Goal: Information Seeking & Learning: Learn about a topic

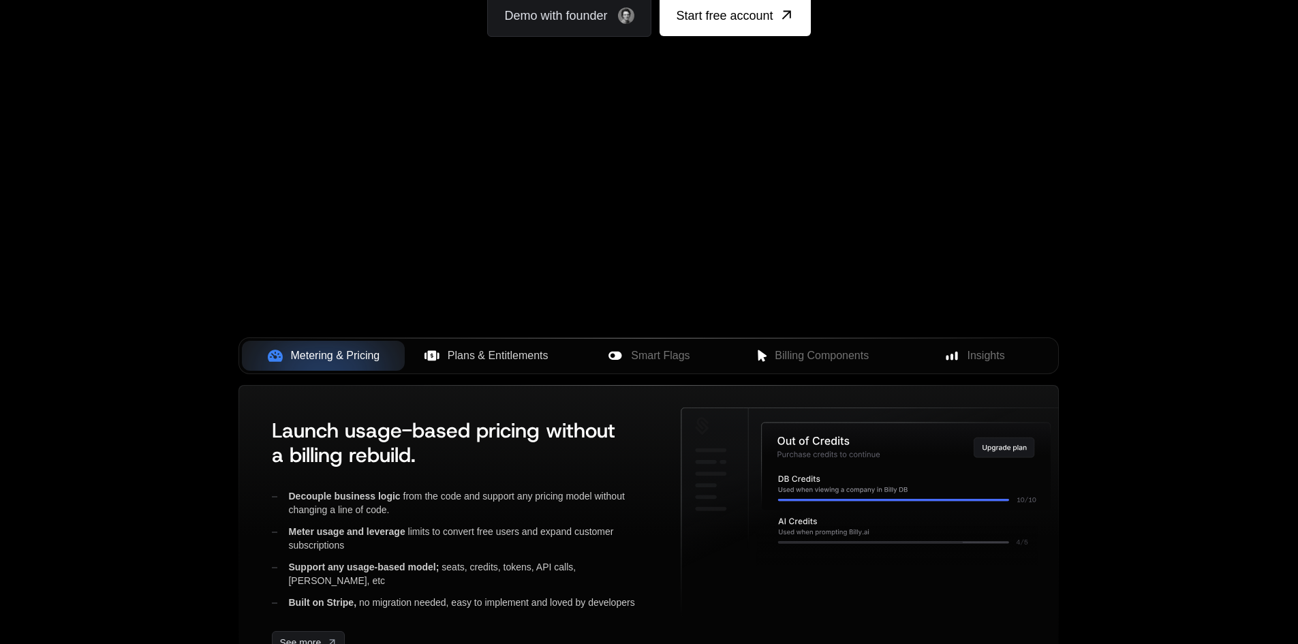
click at [514, 360] on span "Plans & Entitlements" at bounding box center [498, 355] width 101 height 16
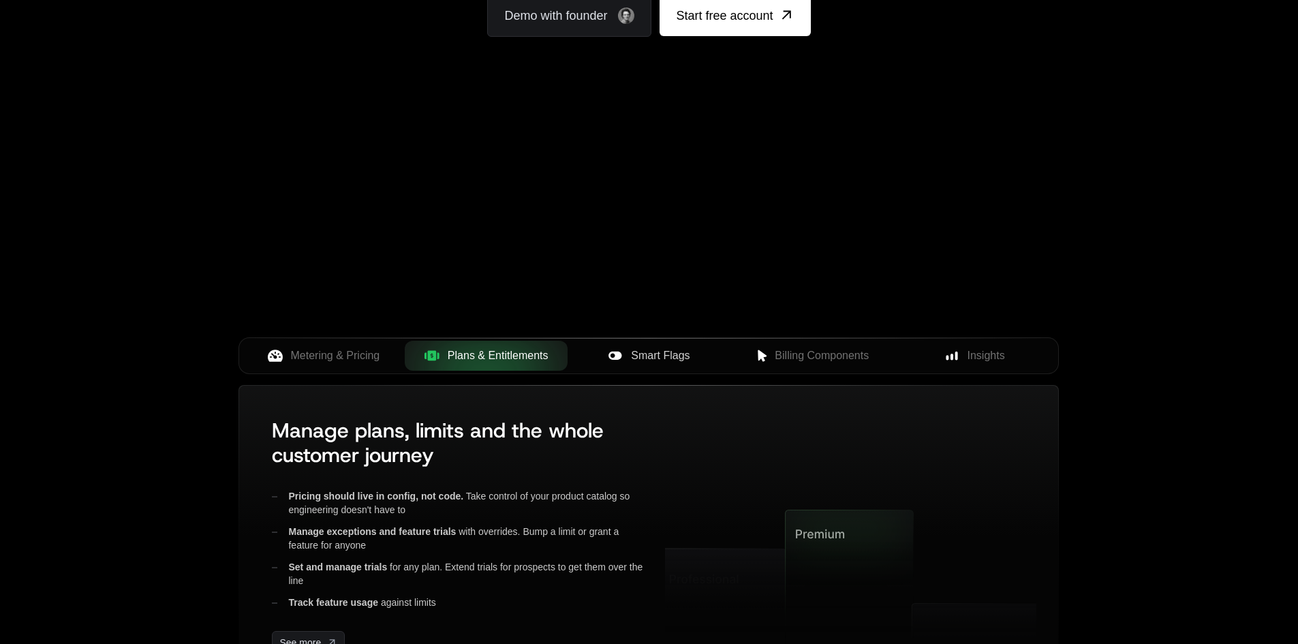
click at [653, 351] on span "Smart Flags" at bounding box center [660, 355] width 59 height 16
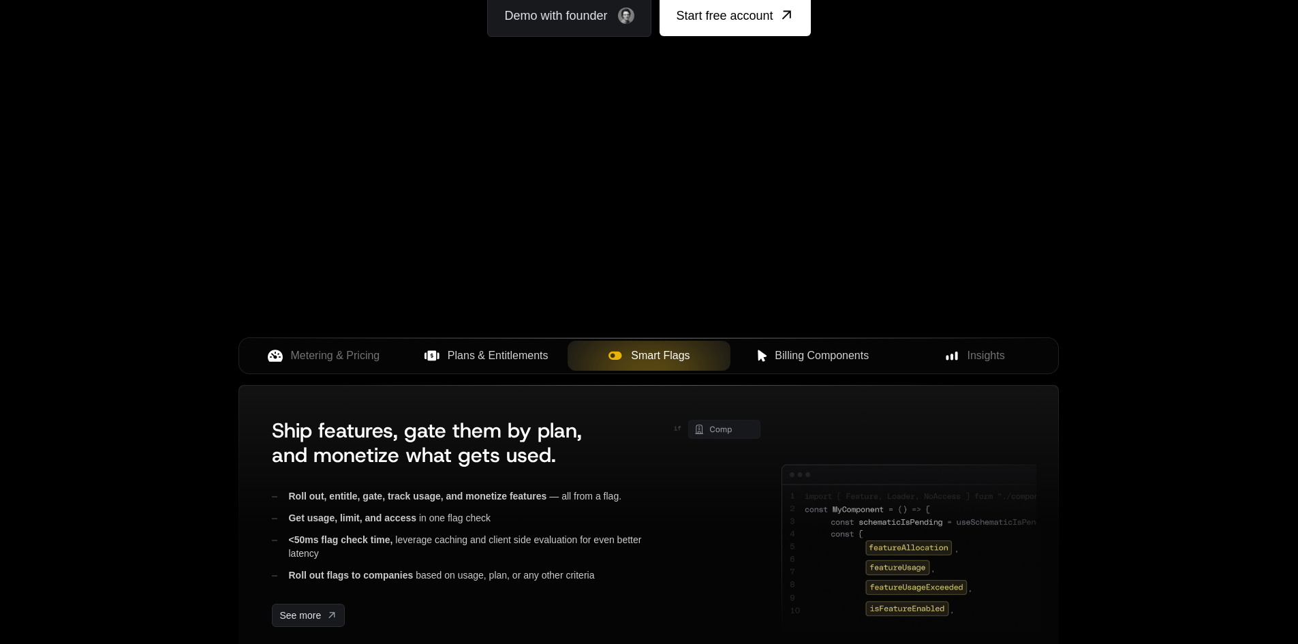
click at [791, 354] on span "Billing Components" at bounding box center [821, 355] width 94 height 16
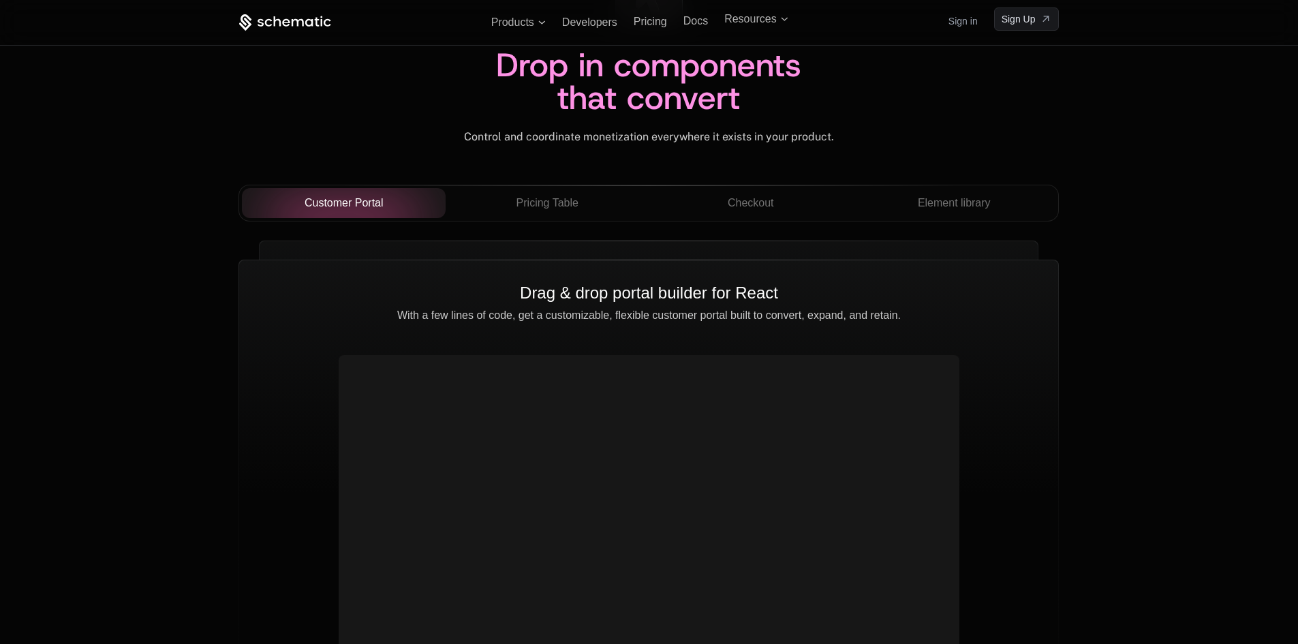
scroll to position [4700, 0]
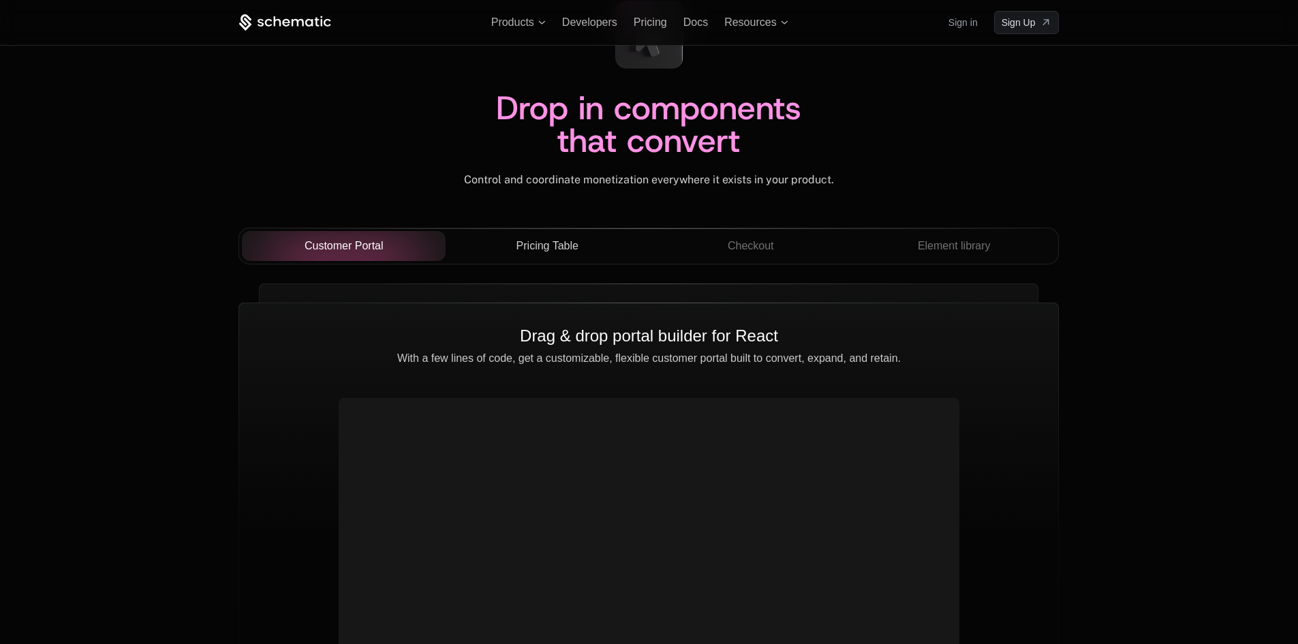
click at [559, 241] on span "Pricing Table" at bounding box center [547, 246] width 62 height 16
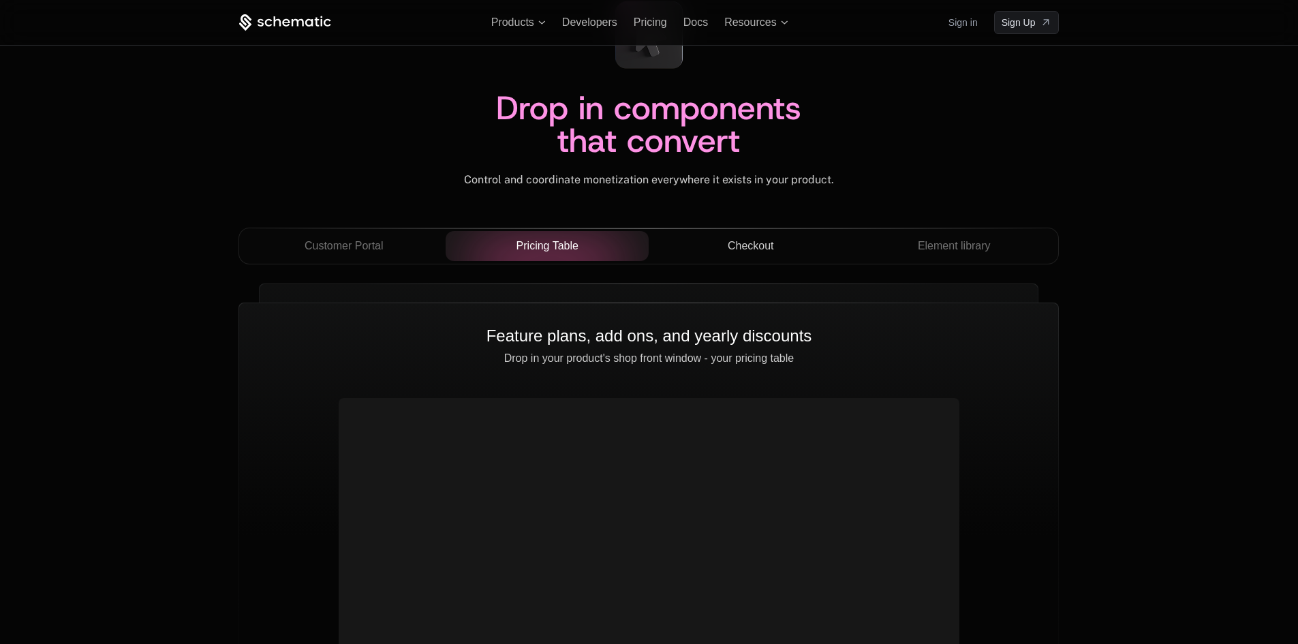
click at [778, 239] on div "Checkout" at bounding box center [750, 246] width 182 height 16
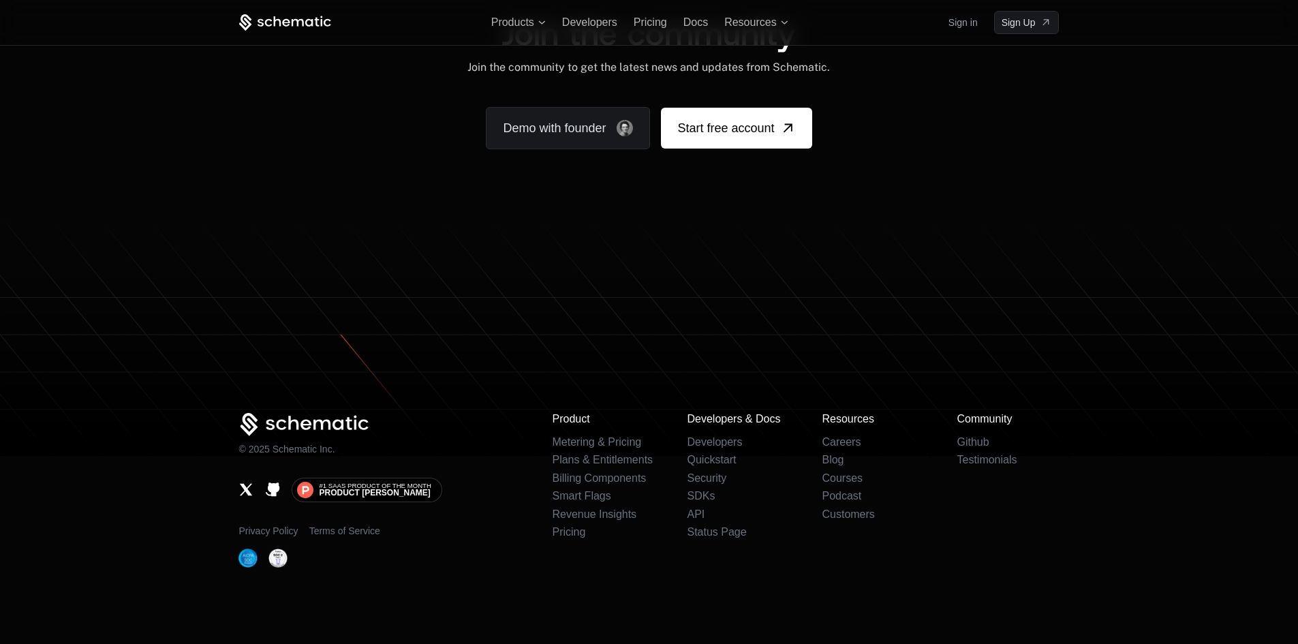
scroll to position [8363, 0]
